Goal: Information Seeking & Learning: Learn about a topic

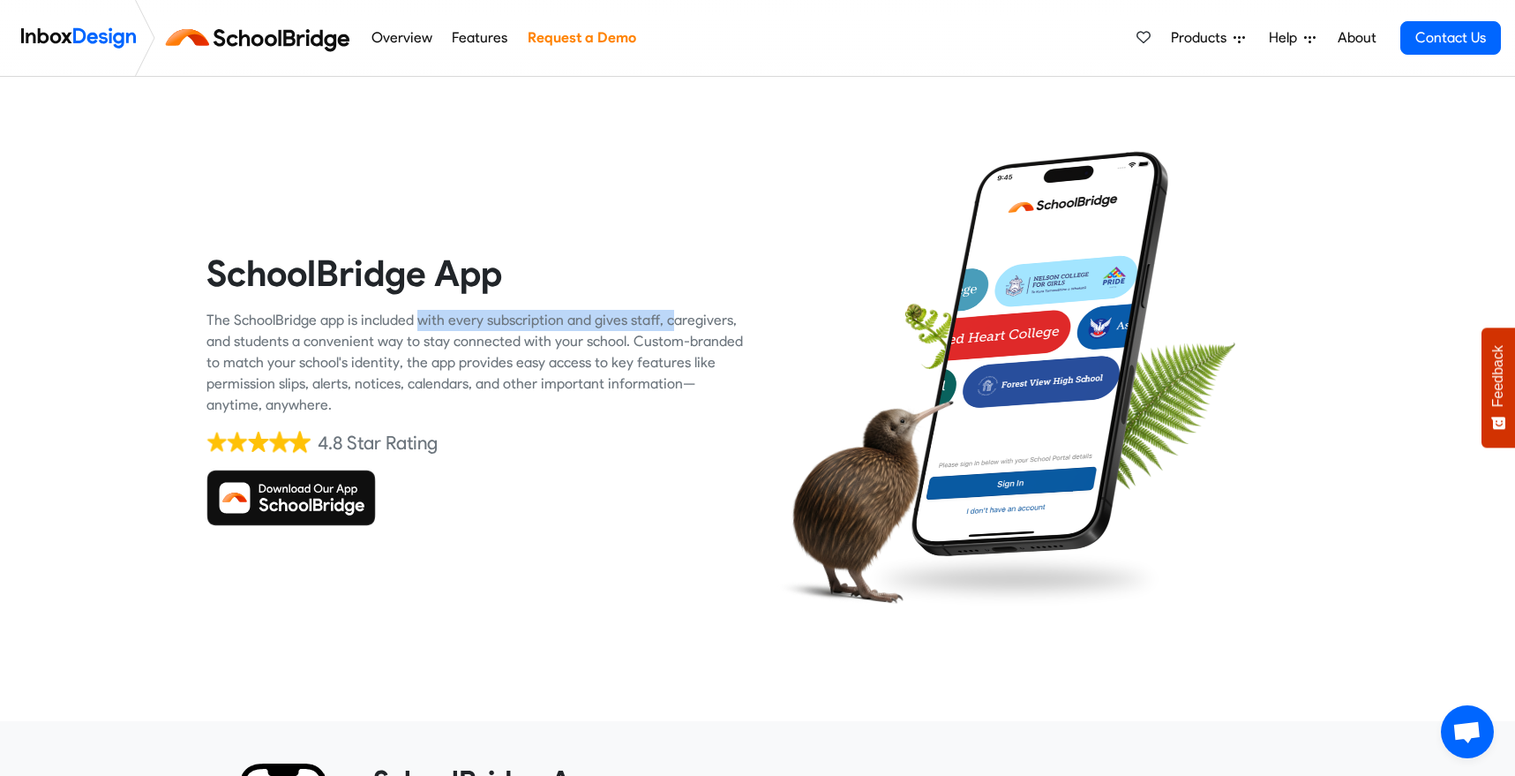
drag, startPoint x: 625, startPoint y: 318, endPoint x: 367, endPoint y: 326, distance: 257.8
click at [367, 326] on div "The SchoolBridge app is included with every subscription and gives staff, careg…" at bounding box center [475, 363] width 538 height 106
drag, startPoint x: 320, startPoint y: 342, endPoint x: 508, endPoint y: 339, distance: 188.0
click at [508, 339] on div "The SchoolBridge app is included with every subscription and gives staff, careg…" at bounding box center [475, 363] width 538 height 106
drag, startPoint x: 608, startPoint y: 339, endPoint x: 391, endPoint y: 339, distance: 217.1
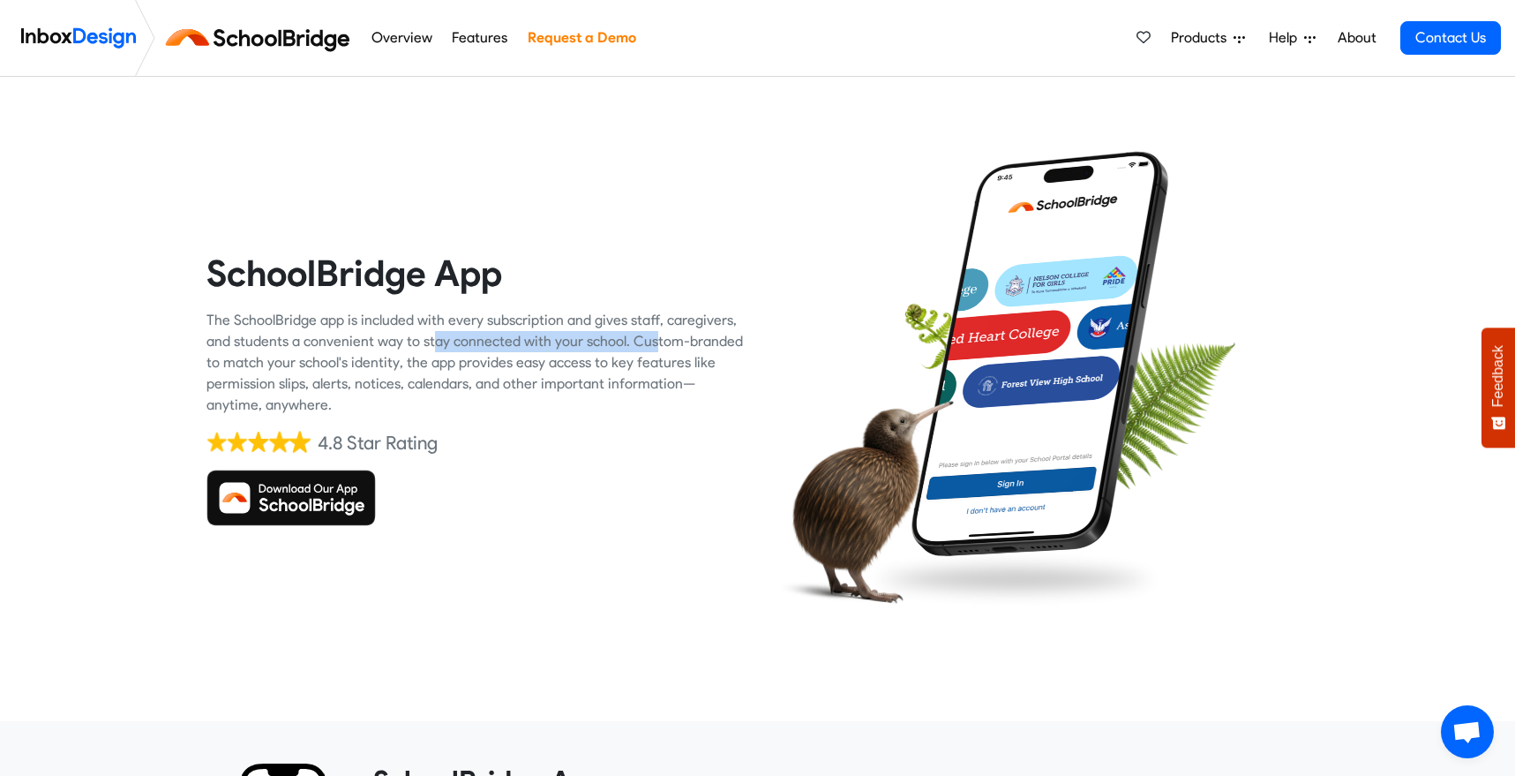
click at [391, 339] on div "The SchoolBridge app is included with every subscription and gives staff, careg…" at bounding box center [475, 363] width 538 height 106
drag, startPoint x: 311, startPoint y: 363, endPoint x: 509, endPoint y: 360, distance: 198.6
click at [509, 360] on div "The SchoolBridge app is included with every subscription and gives staff, careg…" at bounding box center [475, 363] width 538 height 106
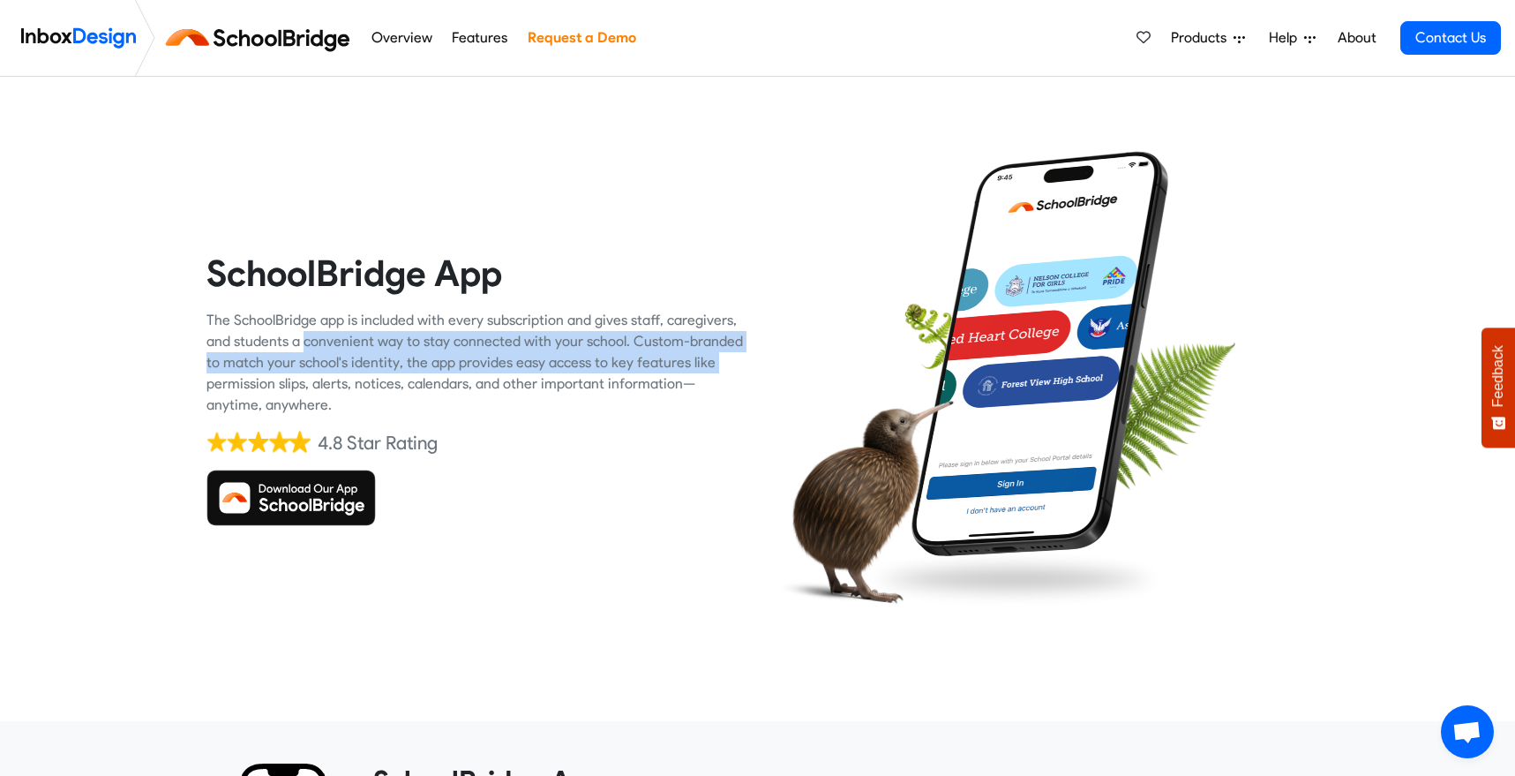
drag, startPoint x: 671, startPoint y: 356, endPoint x: 299, endPoint y: 349, distance: 371.6
click at [299, 349] on div "The SchoolBridge app is included with every subscription and gives staff, careg…" at bounding box center [475, 363] width 538 height 106
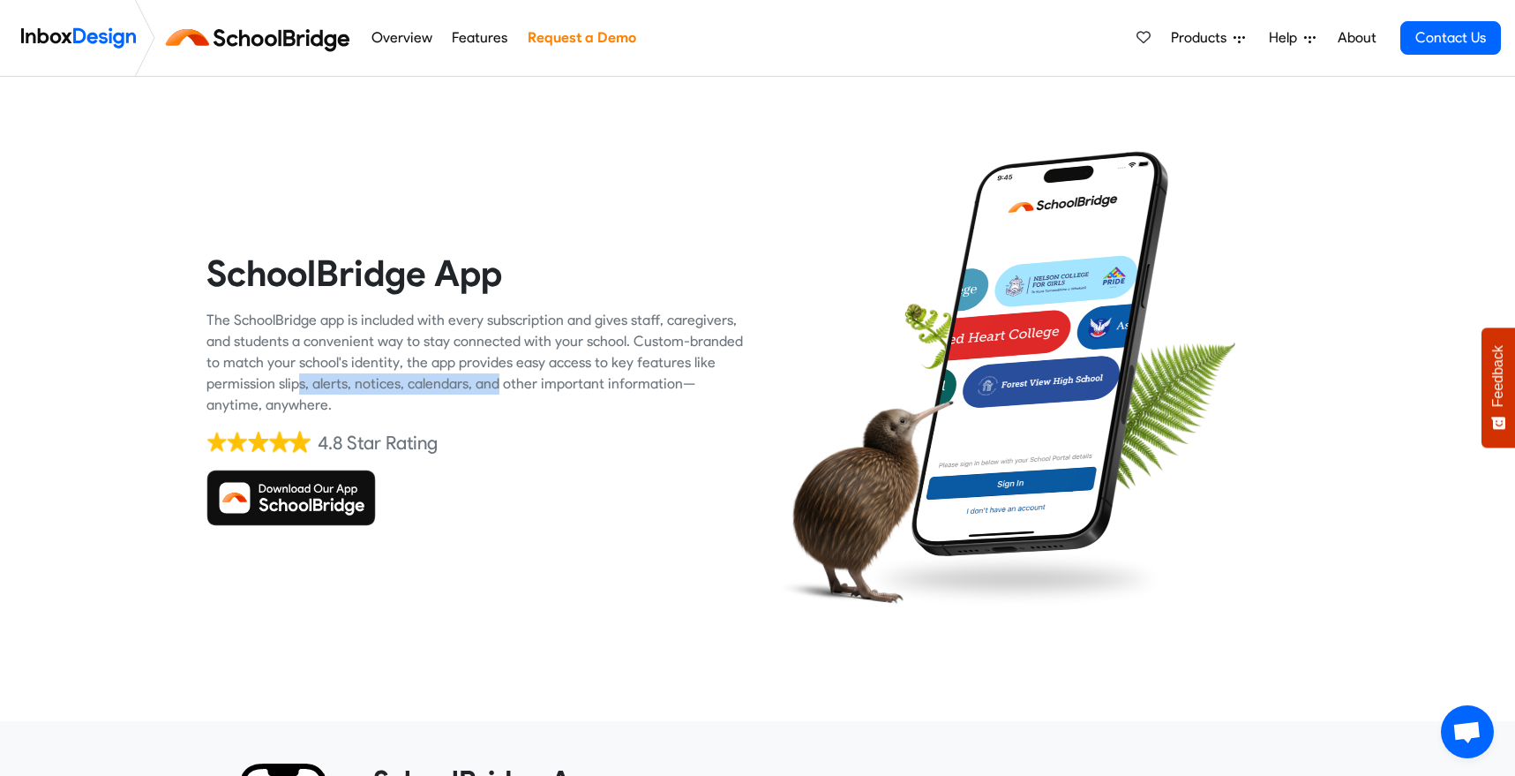
drag, startPoint x: 260, startPoint y: 380, endPoint x: 450, endPoint y: 379, distance: 189.7
click at [450, 379] on div "The SchoolBridge app is included with every subscription and gives staff, careg…" at bounding box center [475, 363] width 538 height 106
drag, startPoint x: 653, startPoint y: 379, endPoint x: 299, endPoint y: 379, distance: 353.8
click at [299, 379] on div "The SchoolBridge app is included with every subscription and gives staff, careg…" at bounding box center [475, 363] width 538 height 106
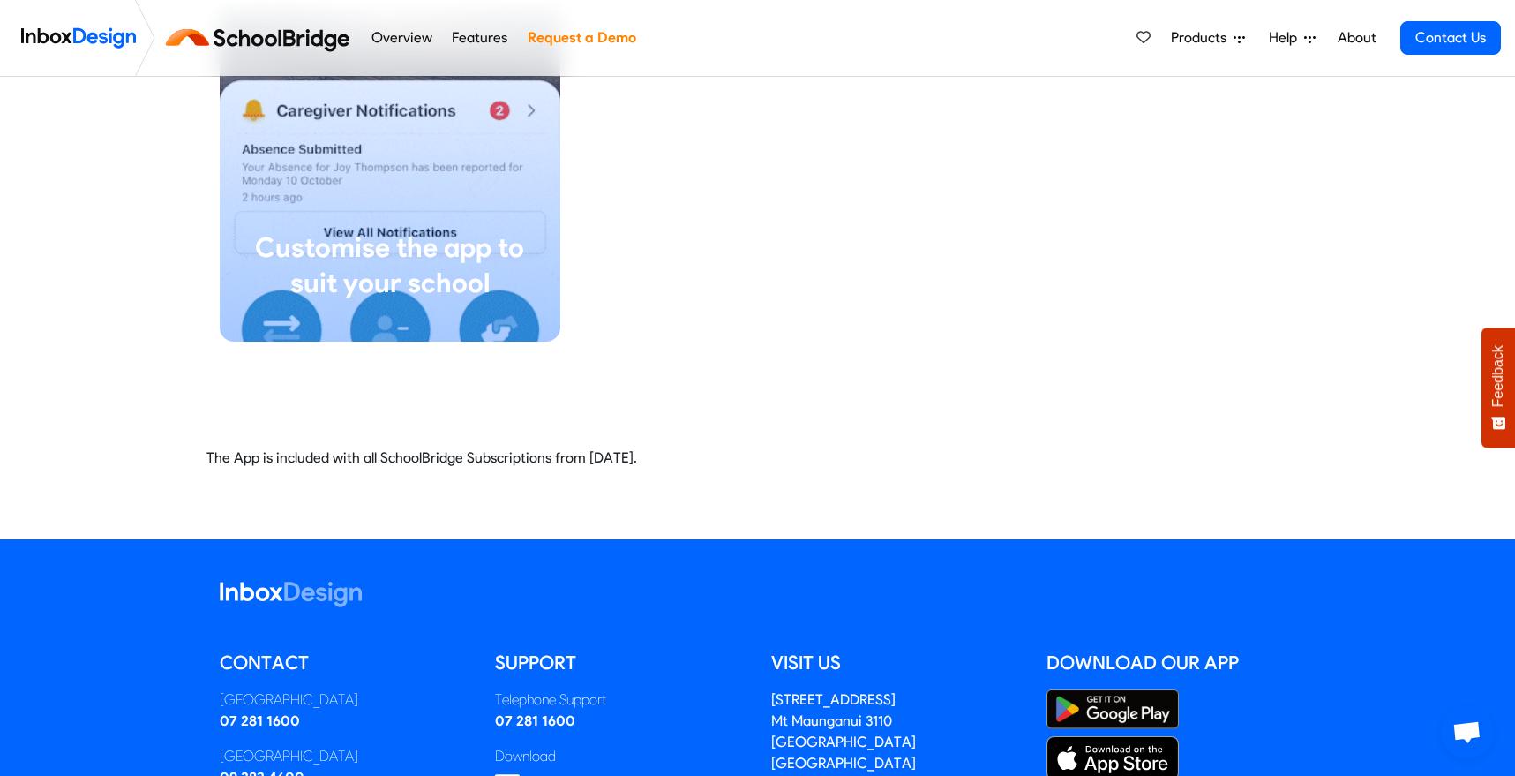
scroll to position [4059, 0]
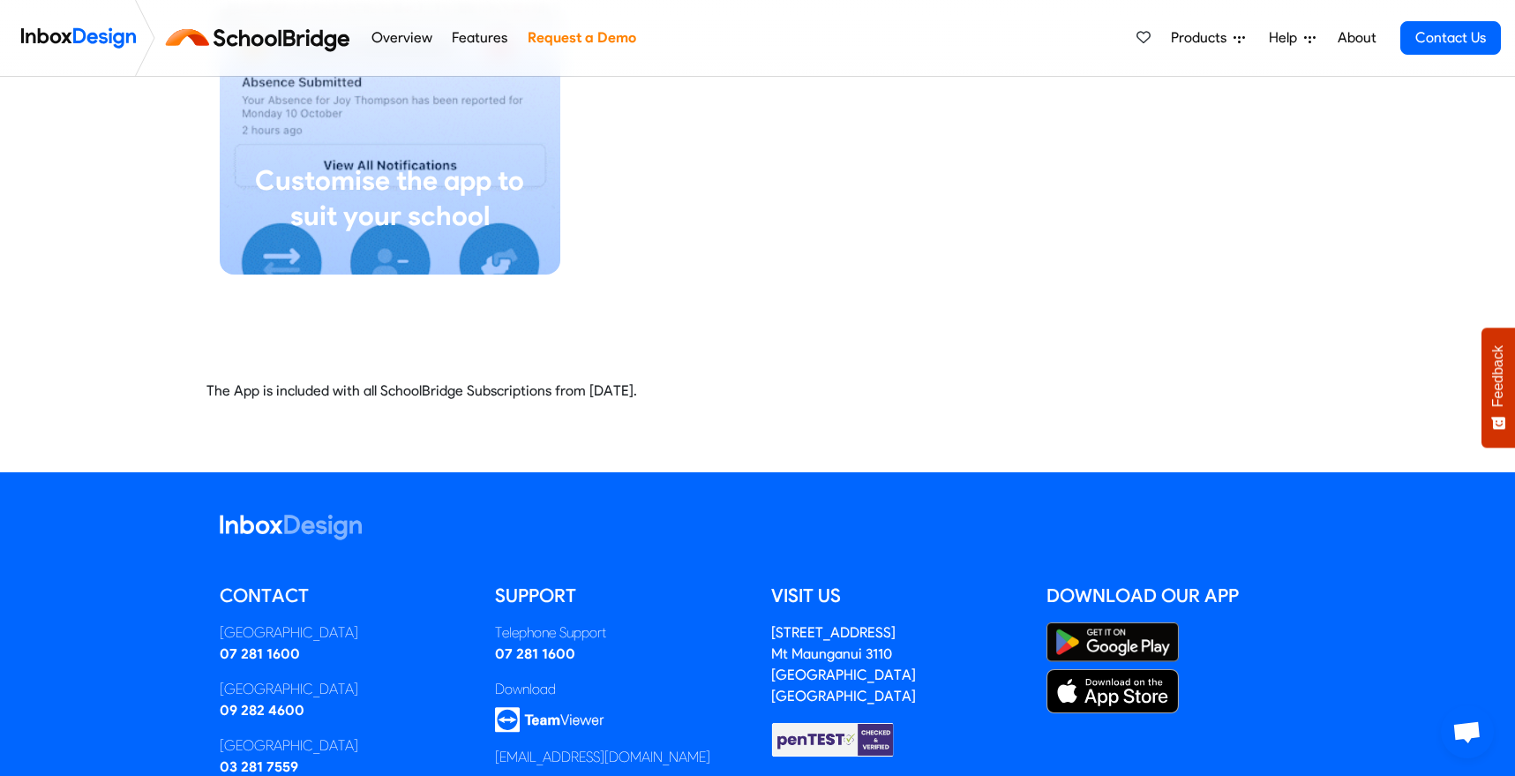
click at [467, 38] on link "Features" at bounding box center [479, 37] width 65 height 35
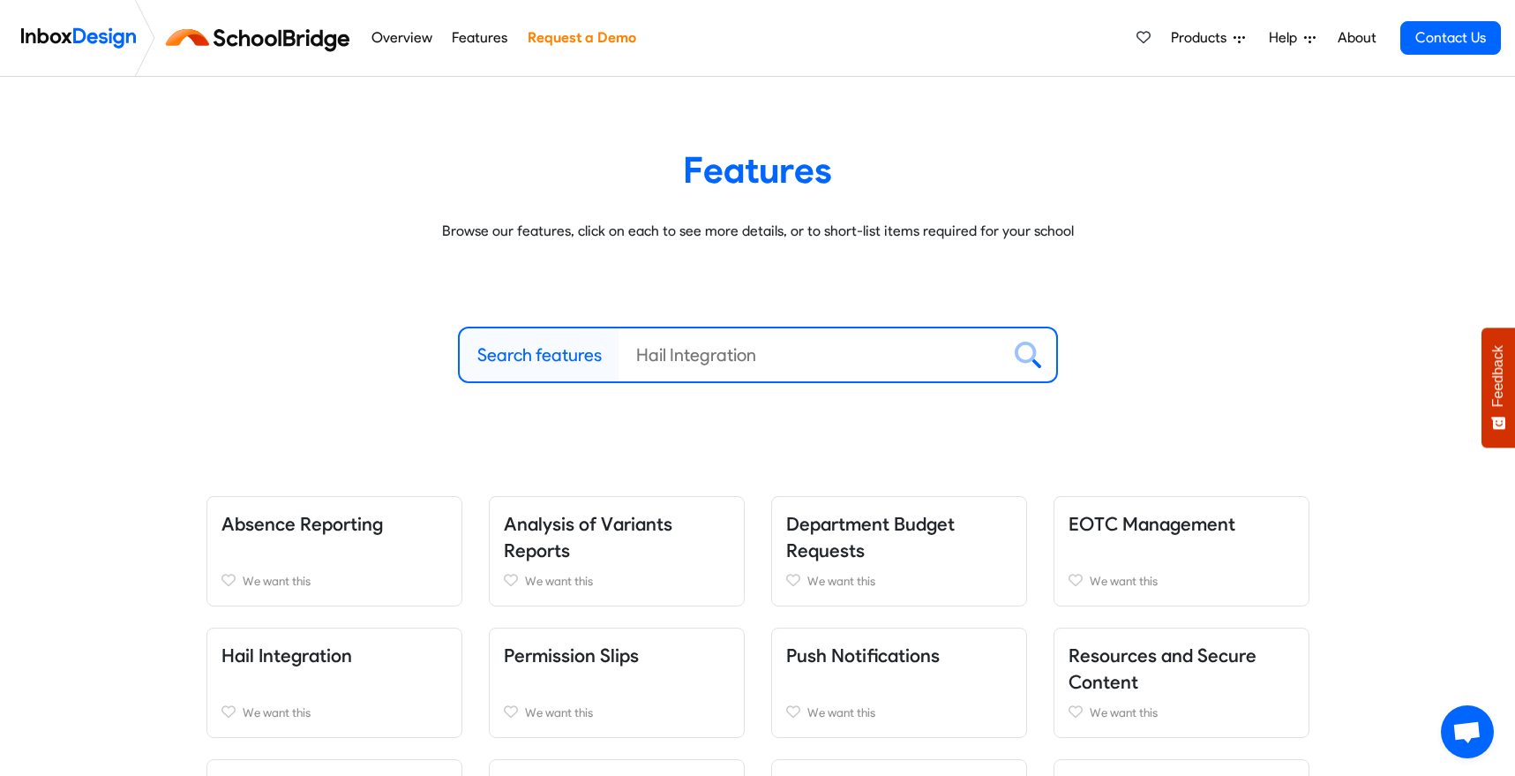
click at [473, 39] on link "Features" at bounding box center [479, 37] width 65 height 35
click at [293, 38] on img at bounding box center [261, 38] width 199 height 42
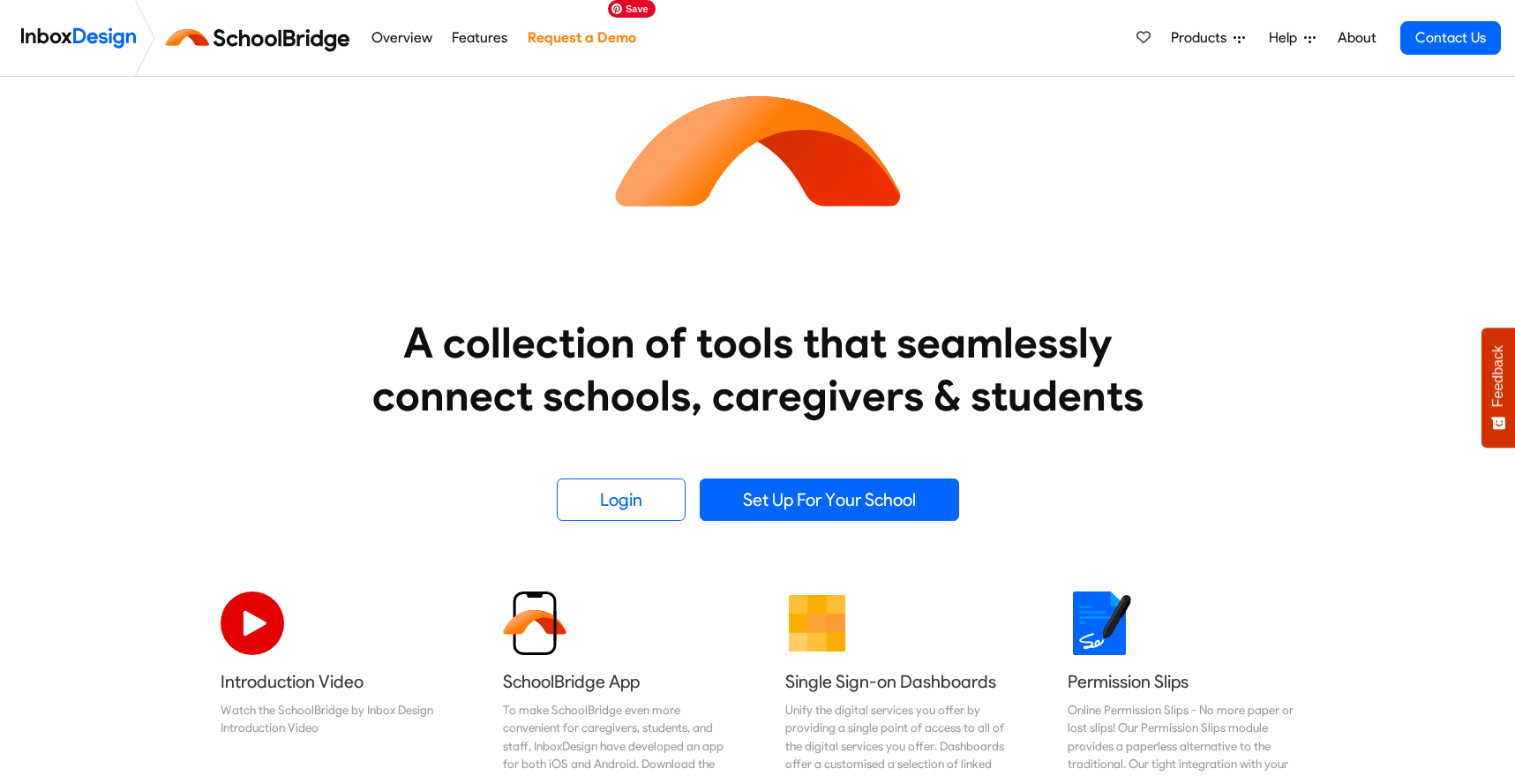
scroll to position [88, 0]
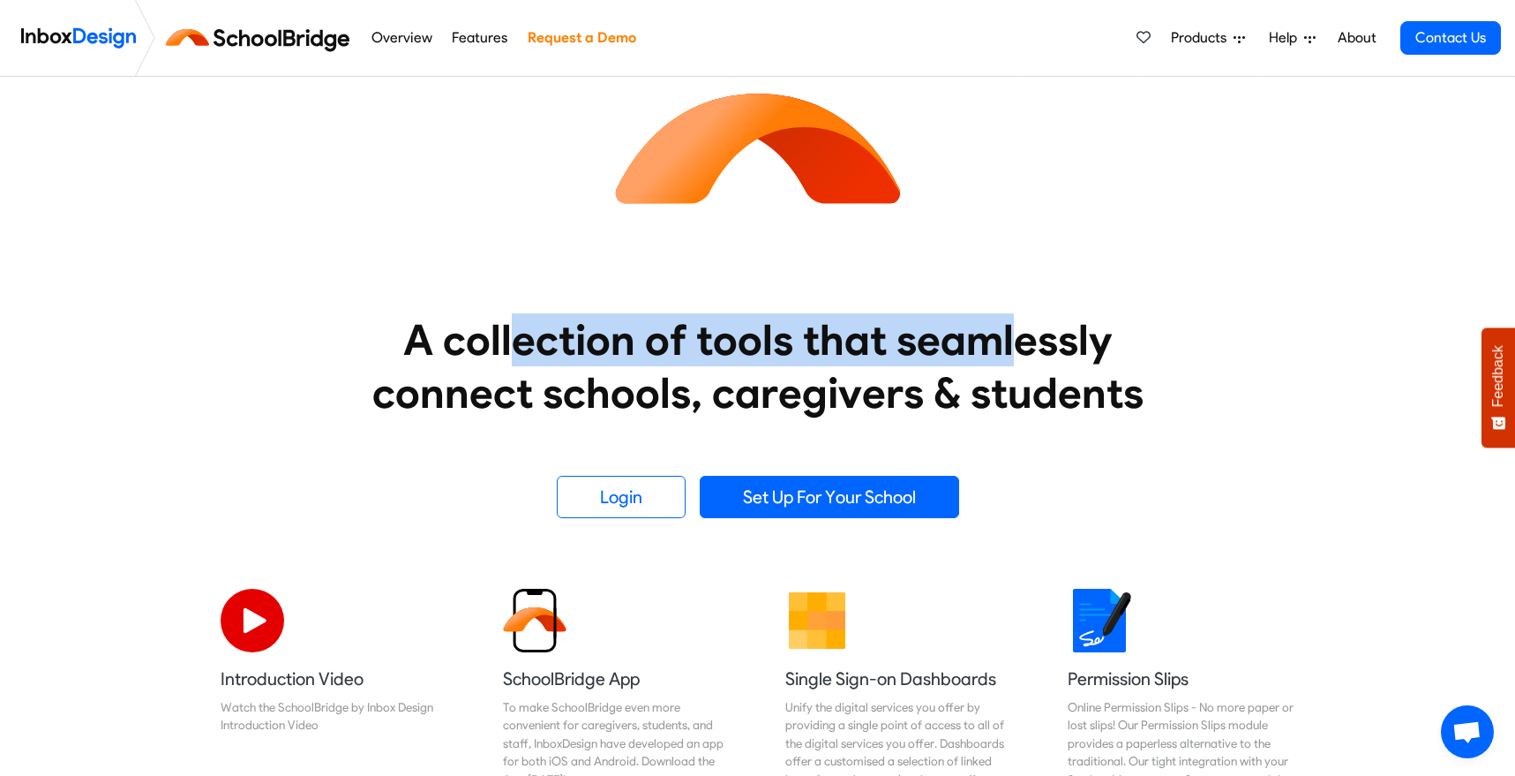
drag, startPoint x: 518, startPoint y: 345, endPoint x: 1011, endPoint y: 350, distance: 493.3
click at [1011, 350] on heading "A collection of tools that seamlessly connect schools, caregivers & students" at bounding box center [758, 366] width 838 height 106
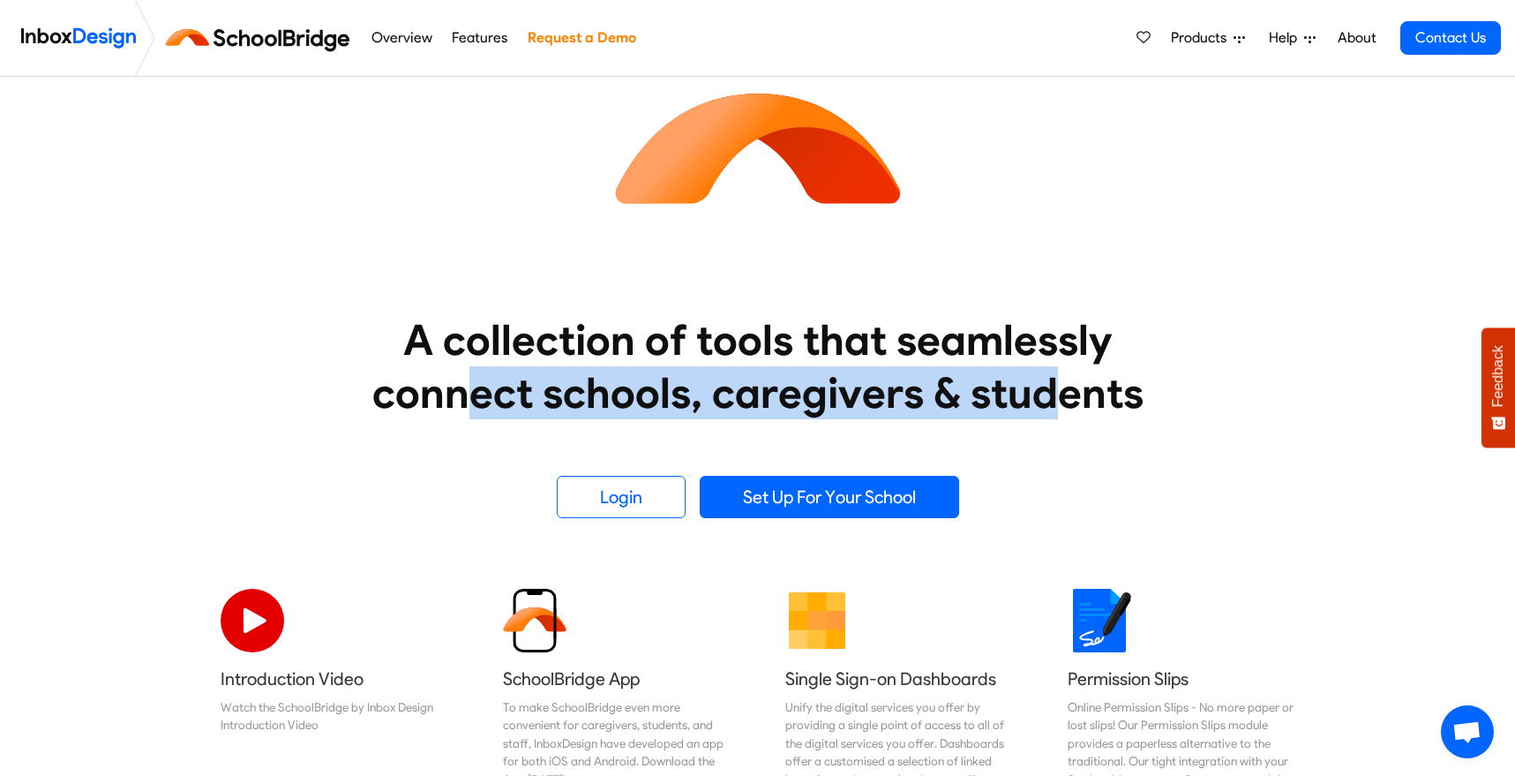
drag, startPoint x: 474, startPoint y: 398, endPoint x: 1048, endPoint y: 387, distance: 574.5
click at [1048, 387] on heading "A collection of tools that seamlessly connect schools, caregivers & students" at bounding box center [758, 366] width 838 height 106
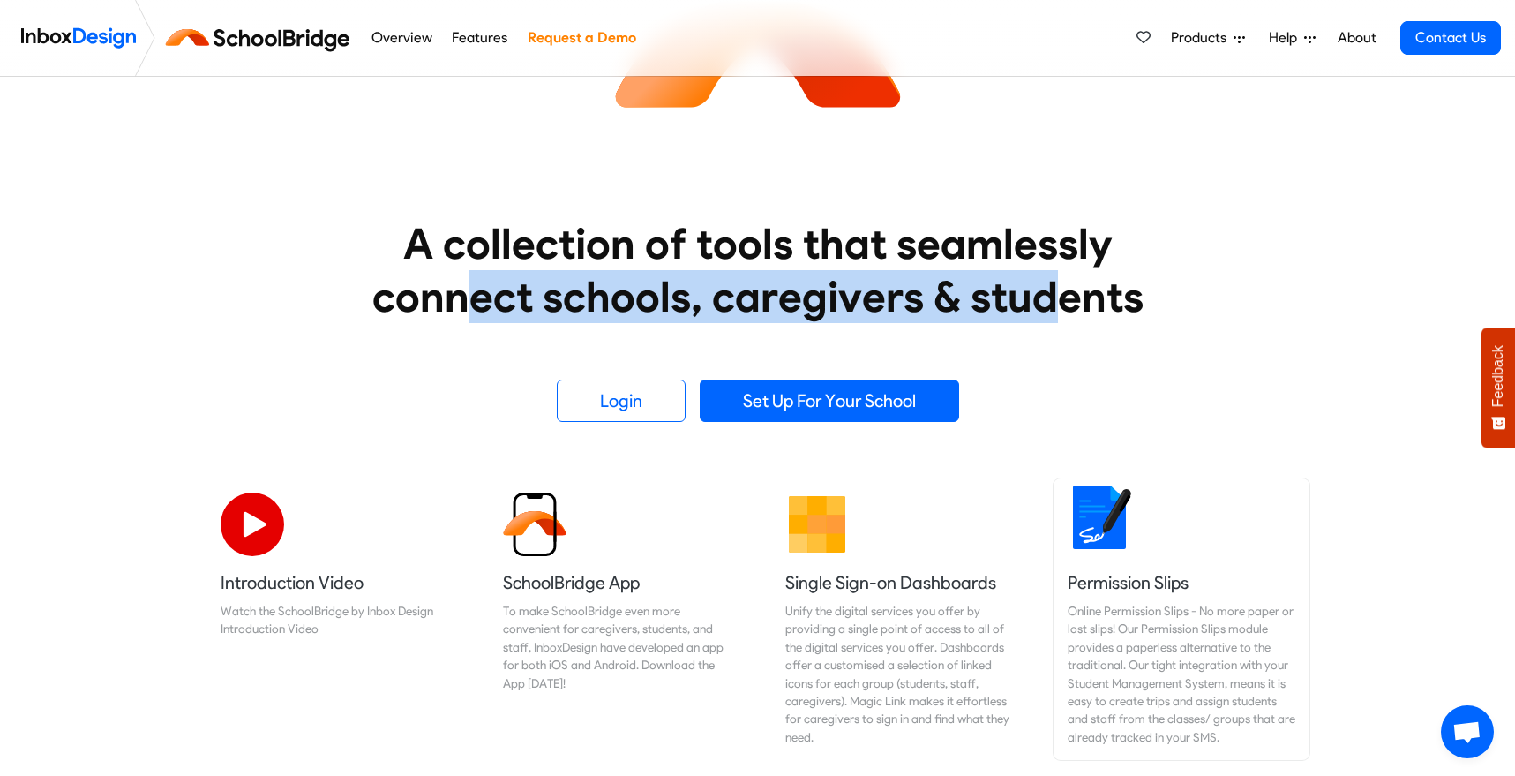
scroll to position [353, 0]
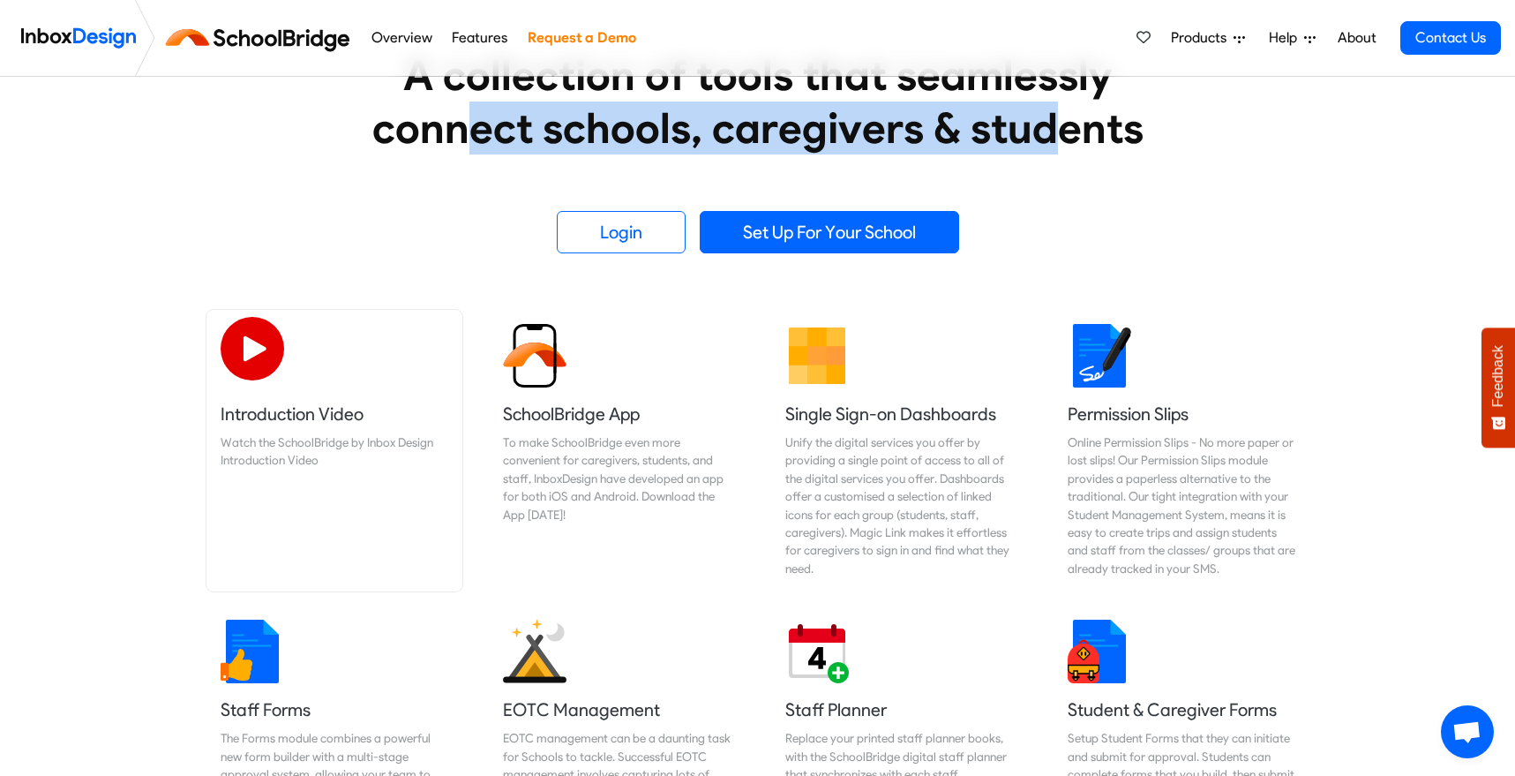
click at [251, 371] on img at bounding box center [253, 349] width 64 height 64
